Goal: Task Accomplishment & Management: Use online tool/utility

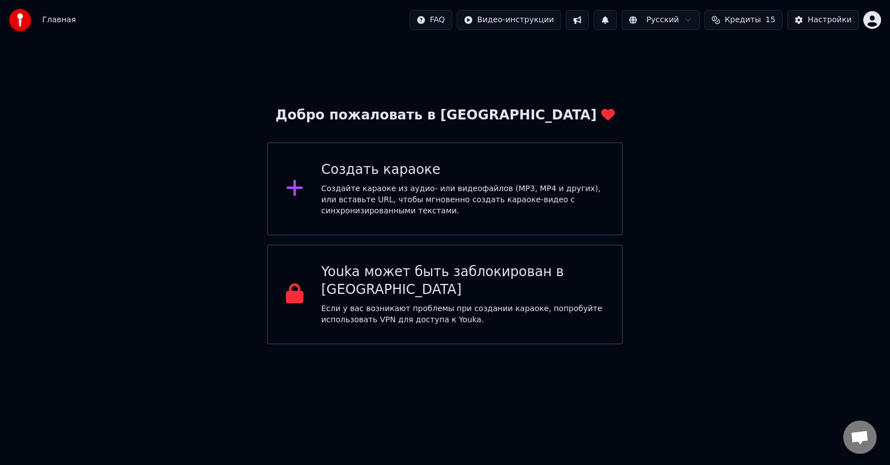
click at [422, 191] on div "Создайте караоке из аудио- или видеофайлов (MP3, MP4 и других), или вставьте UR…" at bounding box center [462, 199] width 283 height 33
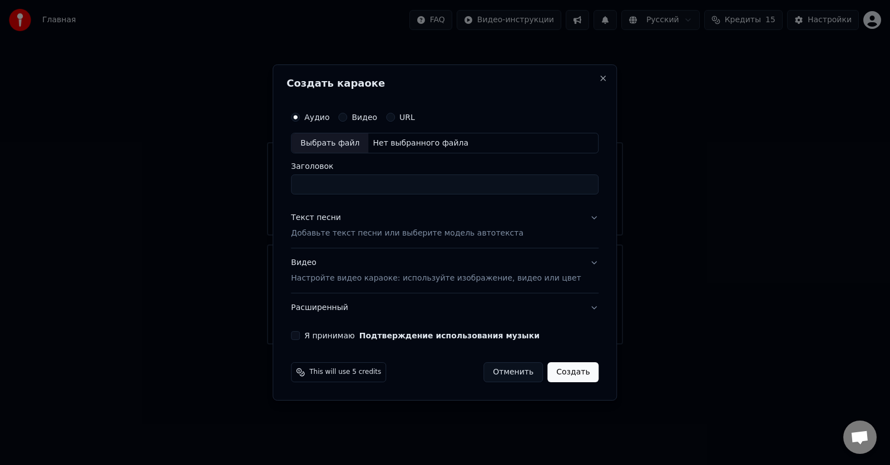
click at [360, 230] on p "Добавьте текст песни или выберите модель автотекста" at bounding box center [407, 234] width 232 height 11
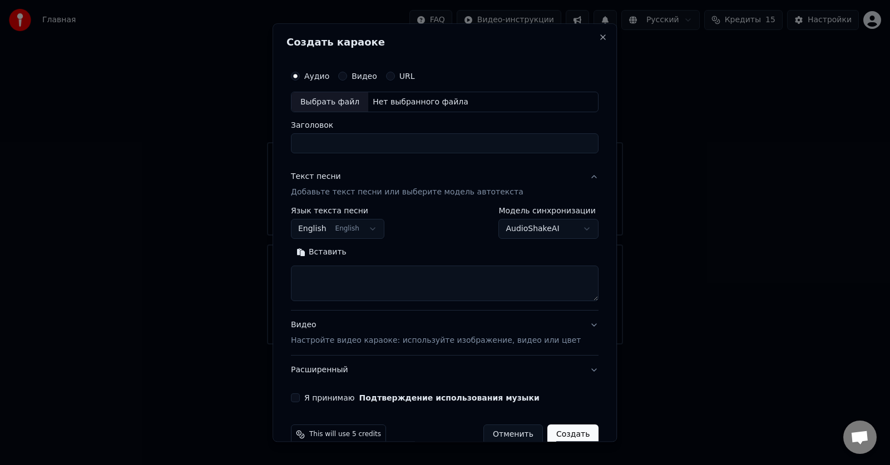
click at [371, 230] on button "English English" at bounding box center [337, 230] width 93 height 20
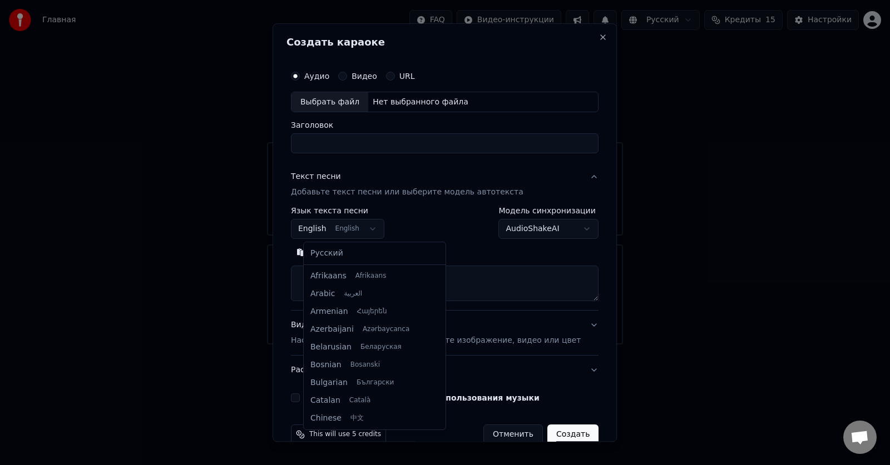
scroll to position [89, 0]
select select "**"
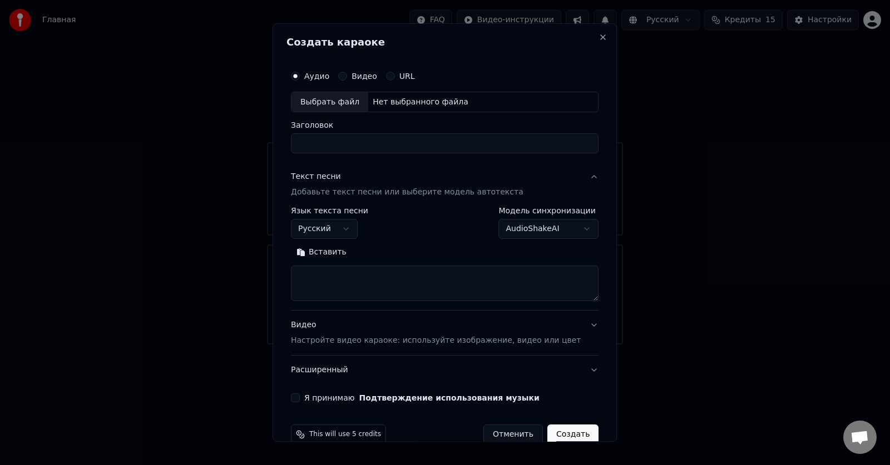
click at [364, 283] on textarea at bounding box center [444, 284] width 307 height 36
click at [335, 252] on button "Вставить" at bounding box center [321, 253] width 61 height 18
click at [348, 105] on div "Выбрать файл" at bounding box center [329, 102] width 77 height 20
type textarea "**********"
type input "**********"
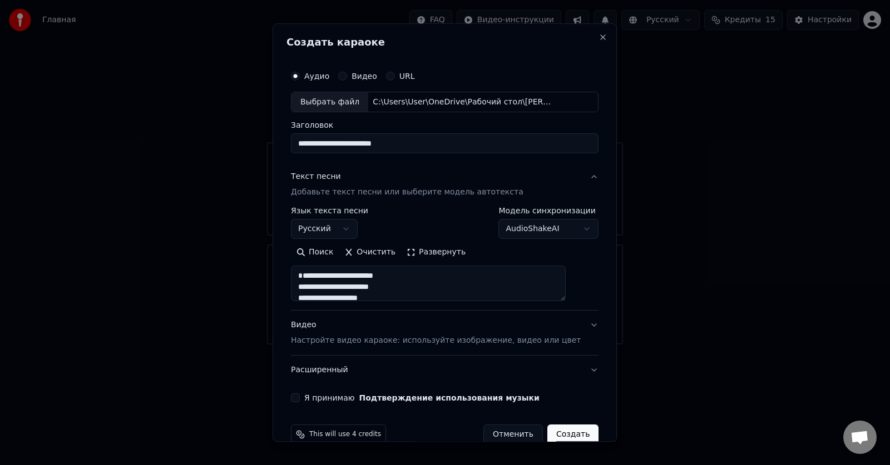
click at [336, 399] on label "Я принимаю Подтверждение использования музыки" at bounding box center [421, 399] width 235 height 8
click at [300, 399] on button "Я принимаю Подтверждение использования музыки" at bounding box center [295, 398] width 9 height 9
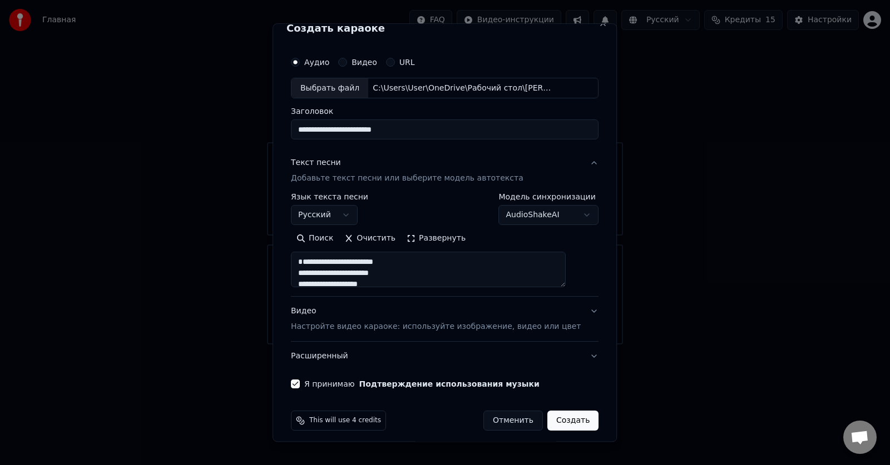
scroll to position [21, 0]
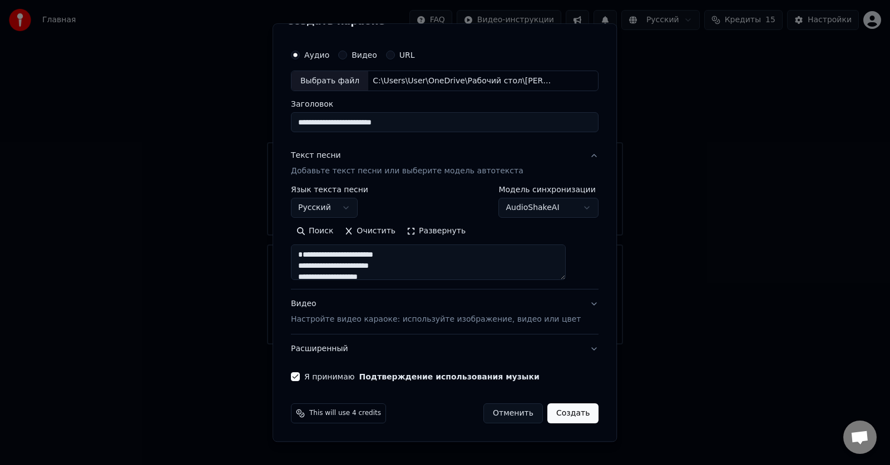
click at [565, 411] on button "Создать" at bounding box center [572, 414] width 51 height 20
type textarea "**********"
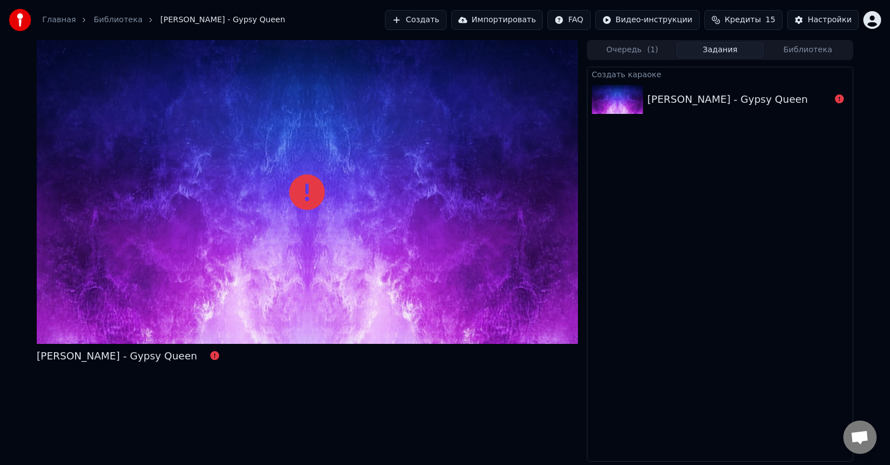
click at [696, 105] on div "[PERSON_NAME] - Gypsy Queen" at bounding box center [727, 100] width 160 height 16
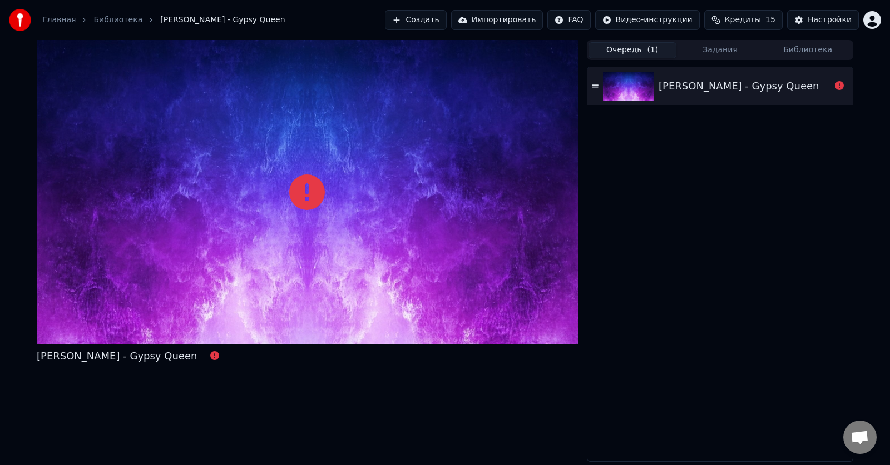
click at [653, 45] on span "( 1 )" at bounding box center [652, 49] width 11 height 11
click at [647, 56] on button "Очередь ( 1 )" at bounding box center [632, 50] width 88 height 16
click at [672, 87] on div "[PERSON_NAME] - Gypsy Queen" at bounding box center [738, 86] width 160 height 16
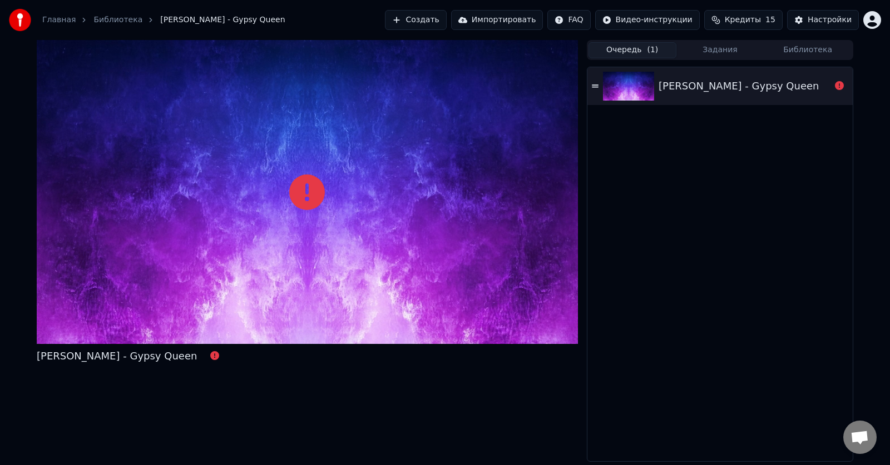
click at [672, 87] on div "[PERSON_NAME] - Gypsy Queen" at bounding box center [738, 86] width 160 height 16
click at [672, 88] on div "[PERSON_NAME] - Gypsy Queen" at bounding box center [738, 86] width 160 height 16
click at [673, 88] on div "[PERSON_NAME] - Gypsy Queen" at bounding box center [738, 86] width 160 height 16
click at [595, 87] on icon at bounding box center [595, 86] width 7 height 3
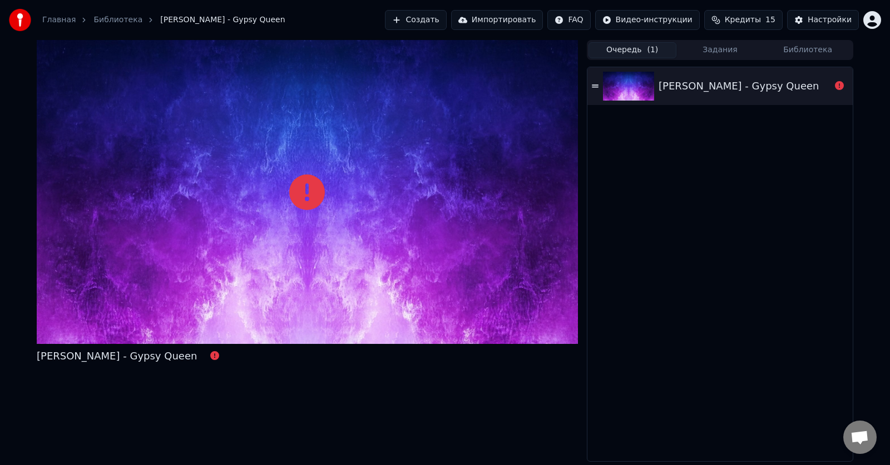
click at [595, 86] on icon at bounding box center [595, 86] width 7 height 8
click at [639, 54] on button "Очередь ( 1 )" at bounding box center [632, 50] width 88 height 16
